Goal: Transaction & Acquisition: Purchase product/service

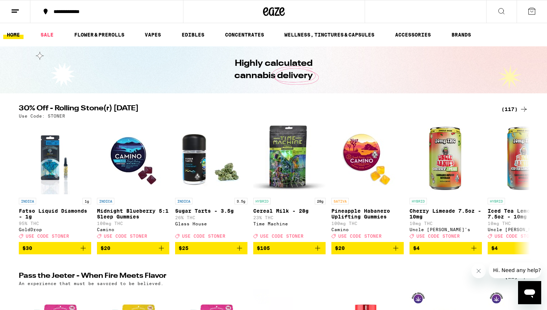
click at [512, 111] on div "(117)" at bounding box center [515, 109] width 27 height 9
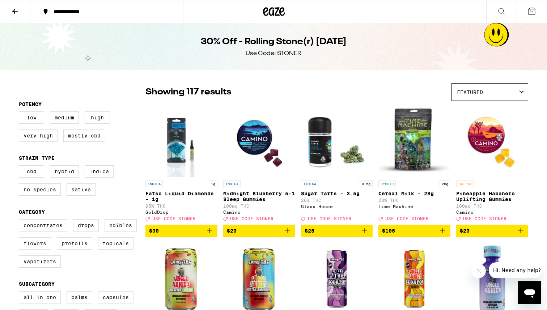
click at [34, 246] on label "Flowers" at bounding box center [35, 243] width 32 height 12
click at [21, 221] on input "Flowers" at bounding box center [20, 220] width 0 height 0
checkbox input "true"
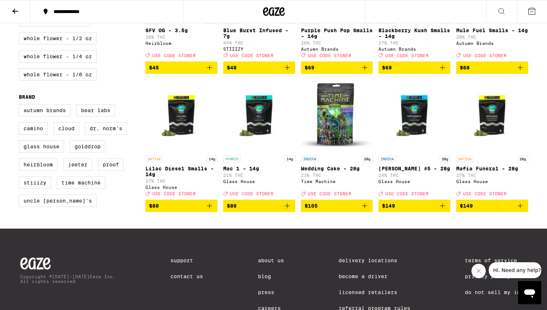
scroll to position [441, 0]
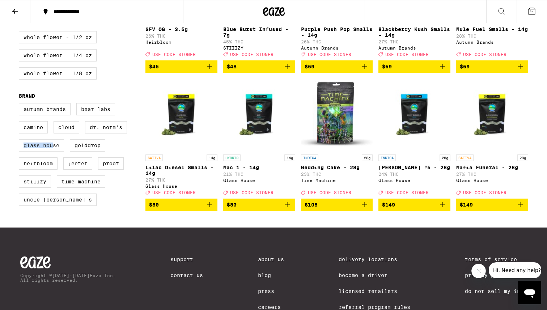
click at [53, 152] on label "Glass House" at bounding box center [41, 145] width 45 height 12
click at [66, 176] on div "Autumn Brands Bear Labs Camino Cloud Dr. Norm's Glass House GoldDrop Heirbloom …" at bounding box center [82, 157] width 127 height 109
click at [60, 152] on label "Glass House" at bounding box center [41, 145] width 45 height 12
click at [21, 105] on input "Glass House" at bounding box center [20, 104] width 0 height 0
checkbox input "true"
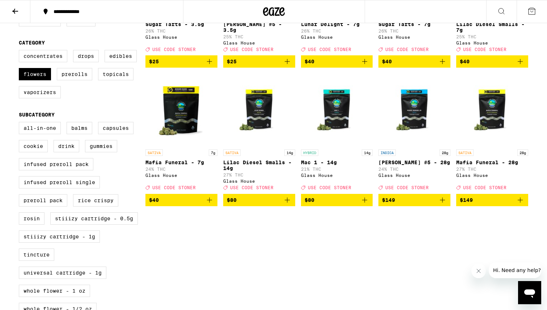
scroll to position [171, 0]
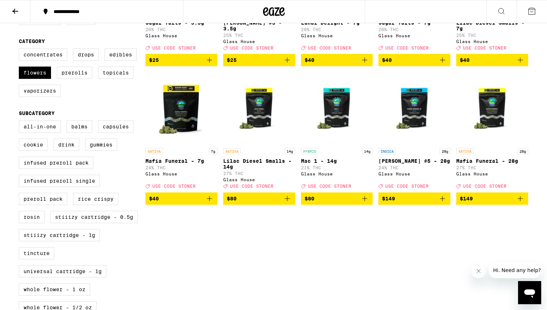
click at [284, 203] on icon "Add to bag" at bounding box center [287, 198] width 9 height 9
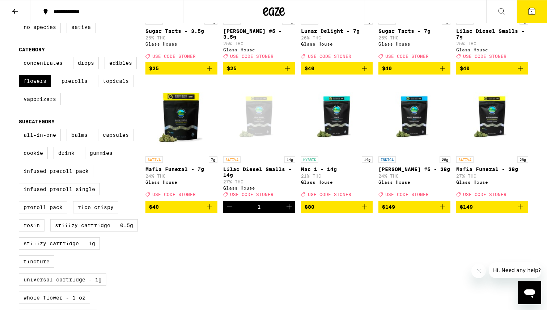
scroll to position [163, 0]
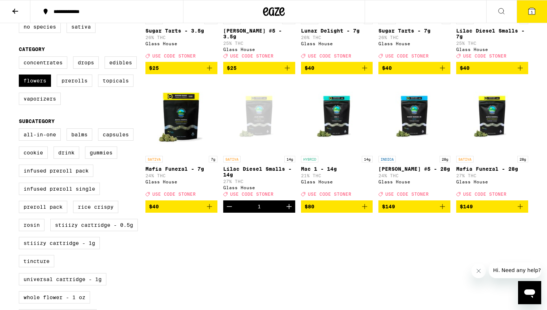
click at [364, 72] on icon "Add to bag" at bounding box center [364, 68] width 9 height 9
click at [529, 13] on icon at bounding box center [532, 11] width 7 height 7
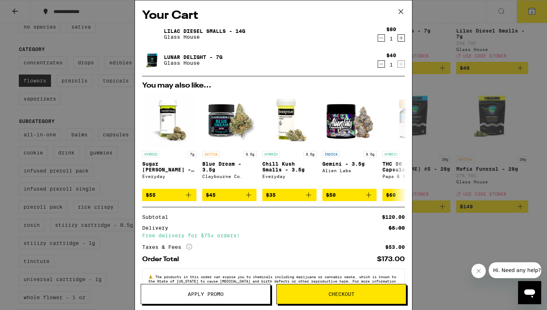
click at [226, 302] on button "Apply Promo" at bounding box center [206, 294] width 130 height 20
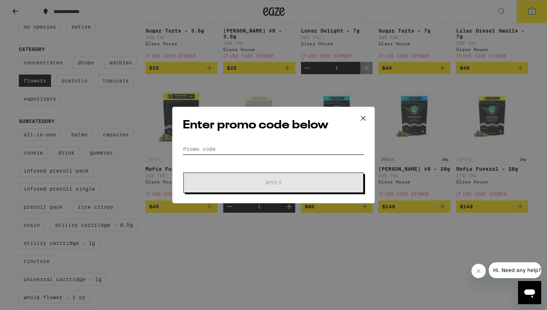
click at [205, 148] on input "Promo Code" at bounding box center [274, 149] width 182 height 11
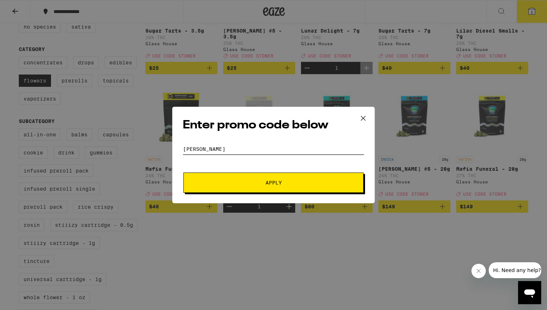
type input "[PERSON_NAME]"
click at [183, 173] on button "Apply" at bounding box center [273, 183] width 180 height 20
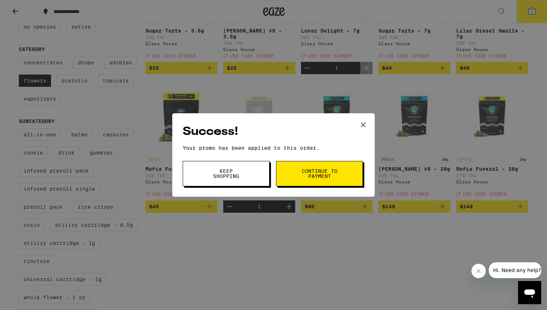
click at [209, 174] on span "Keep Shopping" at bounding box center [226, 174] width 37 height 10
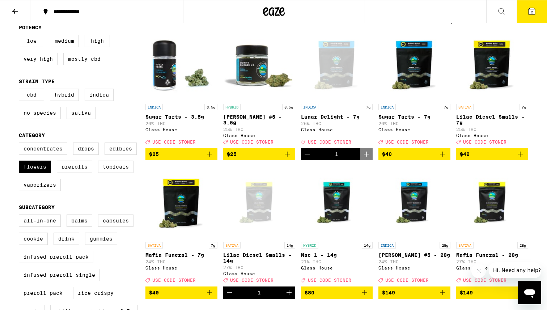
scroll to position [70, 0]
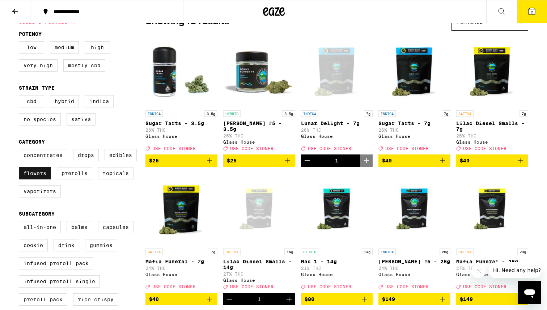
click at [34, 179] on label "Flowers" at bounding box center [35, 173] width 32 height 12
click at [21, 151] on input "Flowers" at bounding box center [20, 150] width 0 height 0
checkbox input "false"
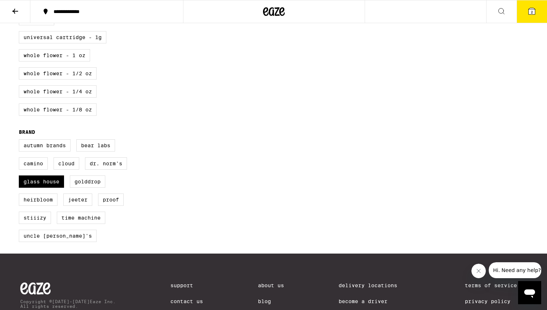
scroll to position [461, 0]
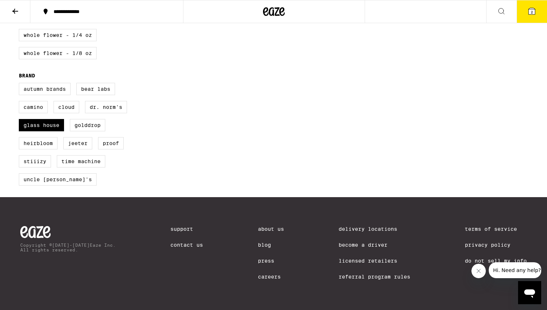
click at [43, 143] on div "Autumn Brands Bear Labs Camino Cloud Dr. Norm's Glass House GoldDrop Heirbloom …" at bounding box center [82, 137] width 127 height 109
click at [45, 131] on label "Glass House" at bounding box center [41, 125] width 45 height 12
click at [21, 84] on input "Glass House" at bounding box center [20, 84] width 0 height 0
checkbox input "false"
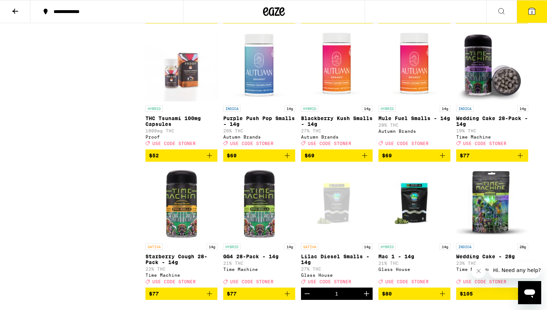
scroll to position [3288, 0]
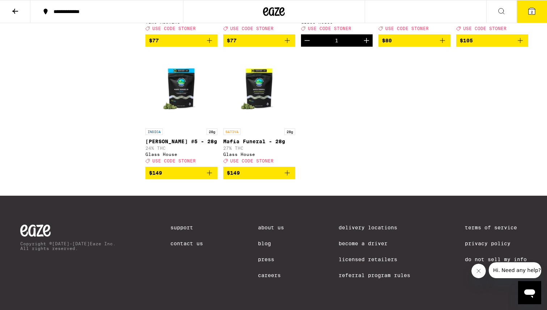
click at [524, 9] on button "2" at bounding box center [532, 11] width 30 height 22
